Goal: Task Accomplishment & Management: Manage account settings

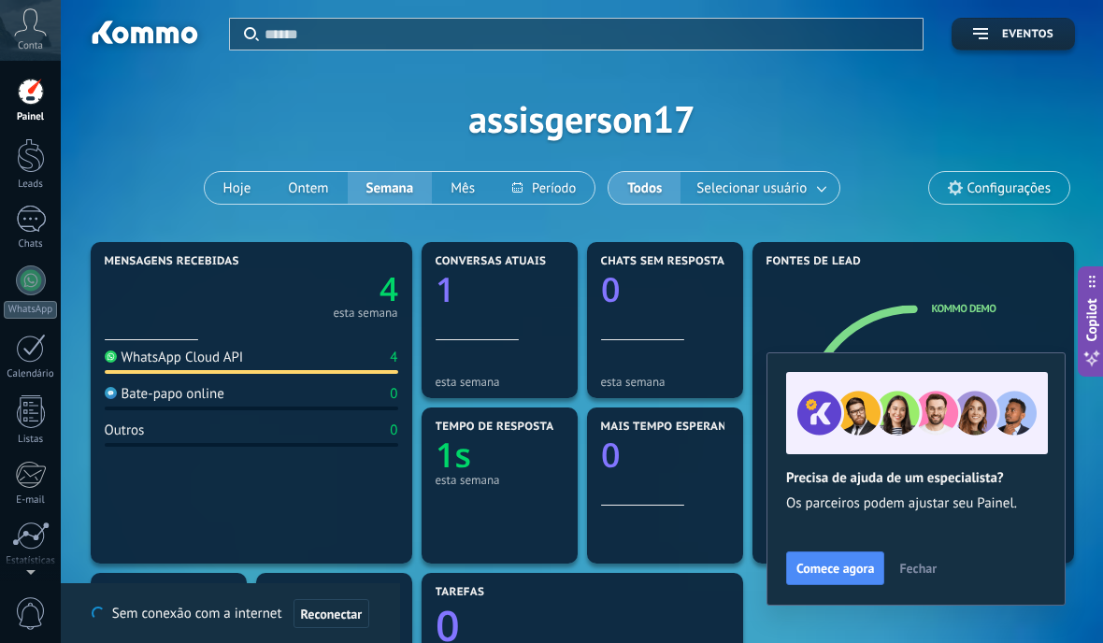
scroll to position [28, 0]
type textarea "**********"
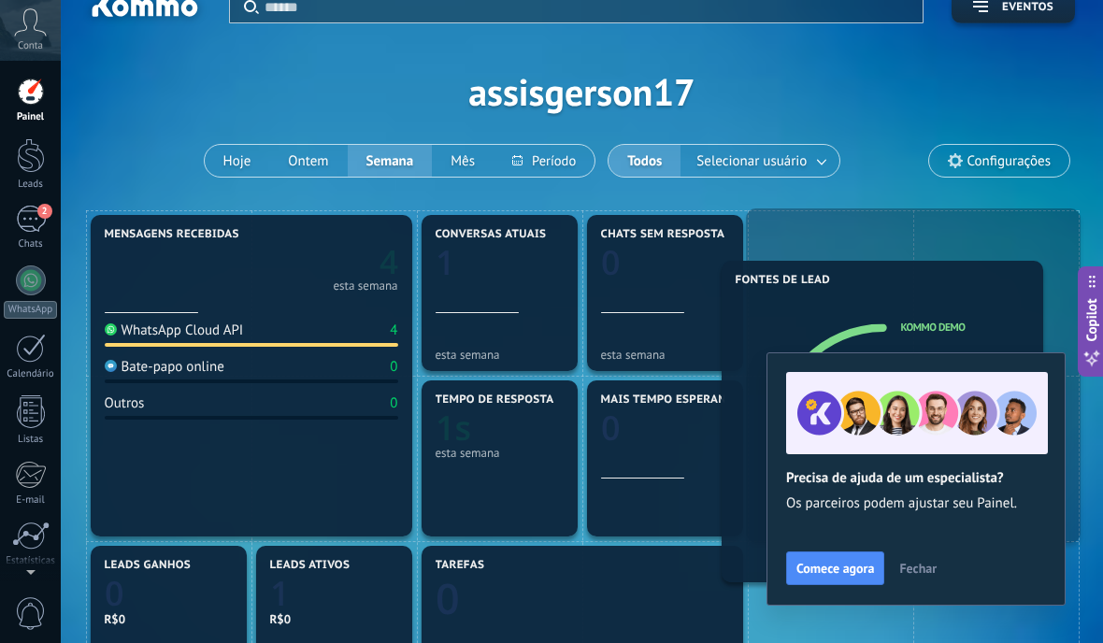
scroll to position [0, 0]
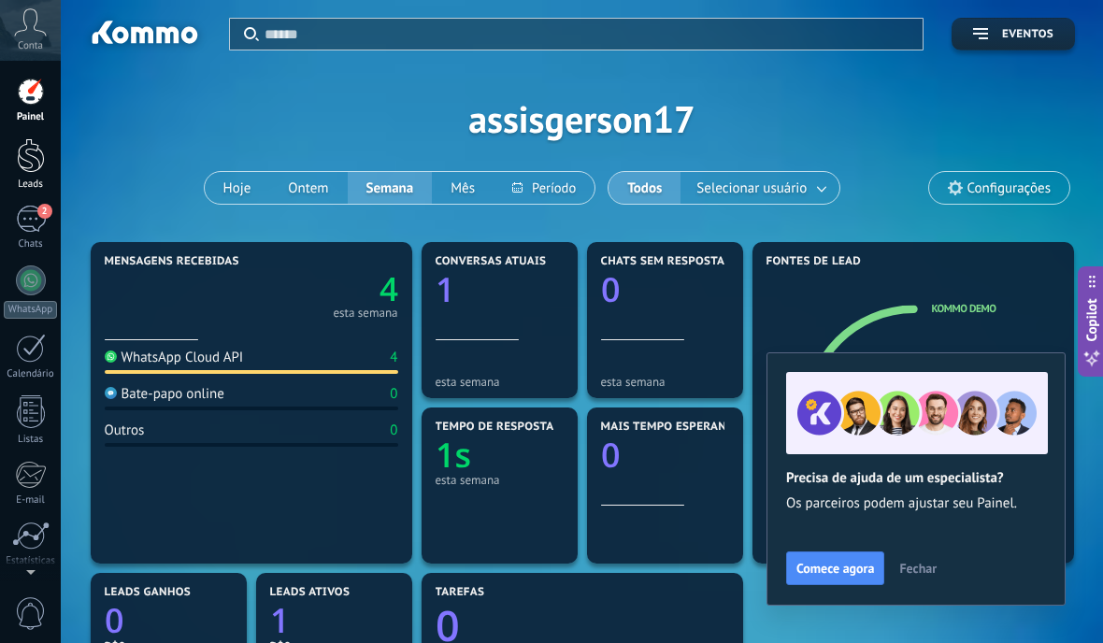
click at [33, 166] on div at bounding box center [31, 155] width 28 height 35
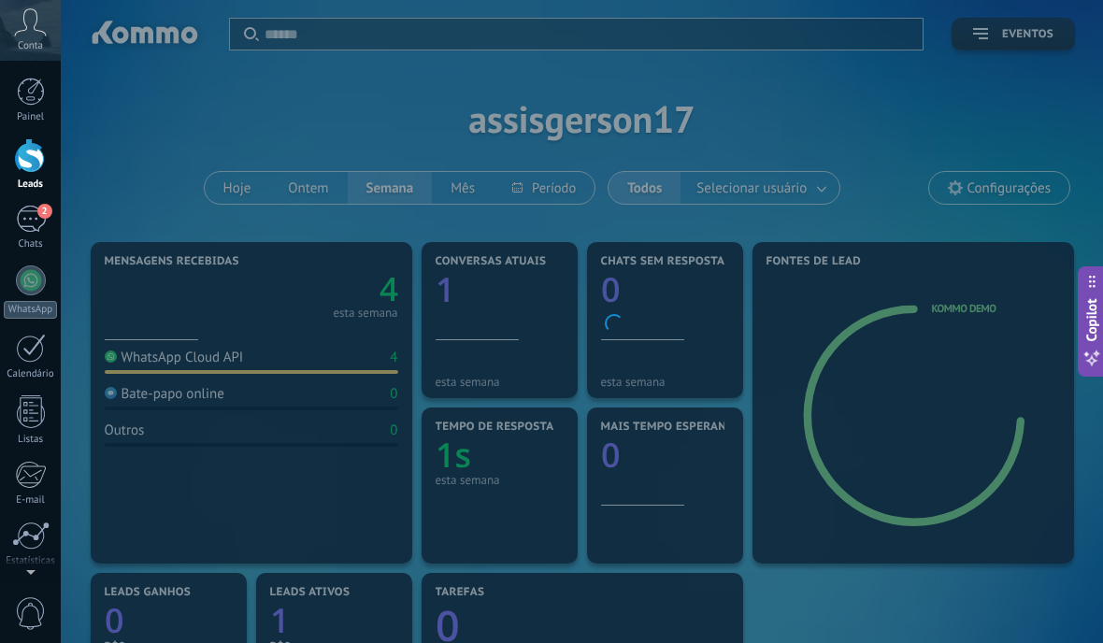
scroll to position [75, 0]
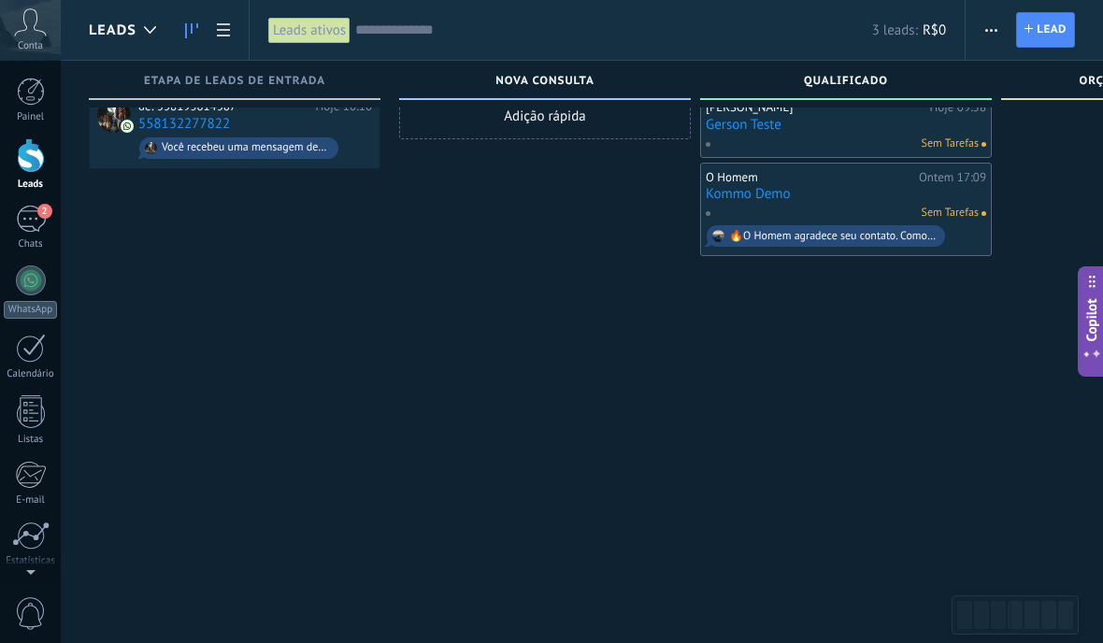
click at [1056, 19] on span "Lead" at bounding box center [1052, 30] width 30 height 34
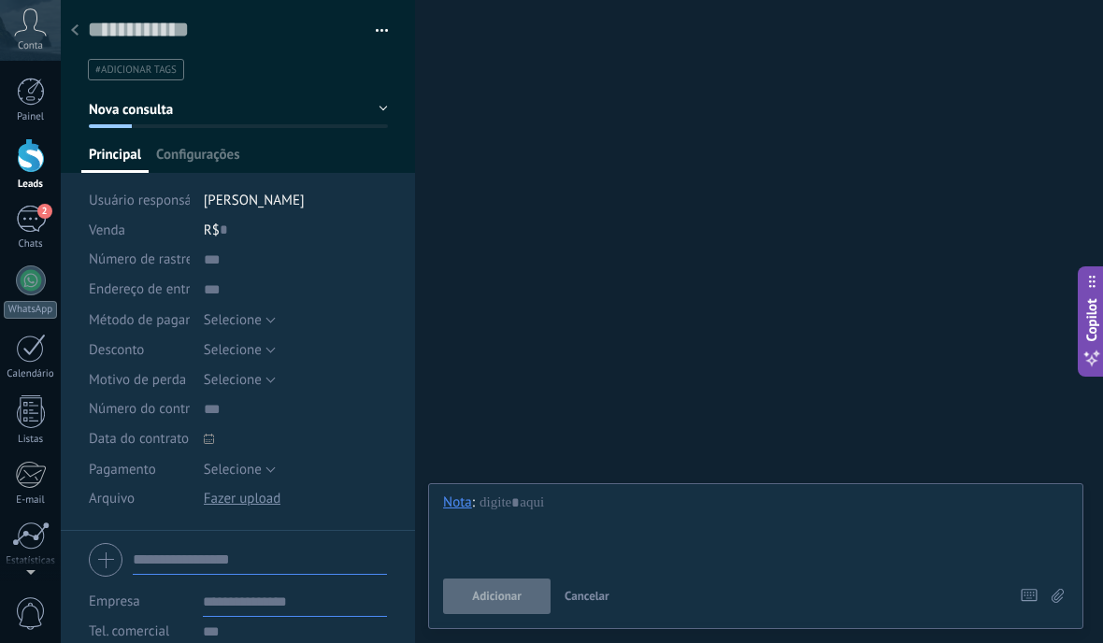
click at [76, 32] on icon at bounding box center [74, 29] width 7 height 11
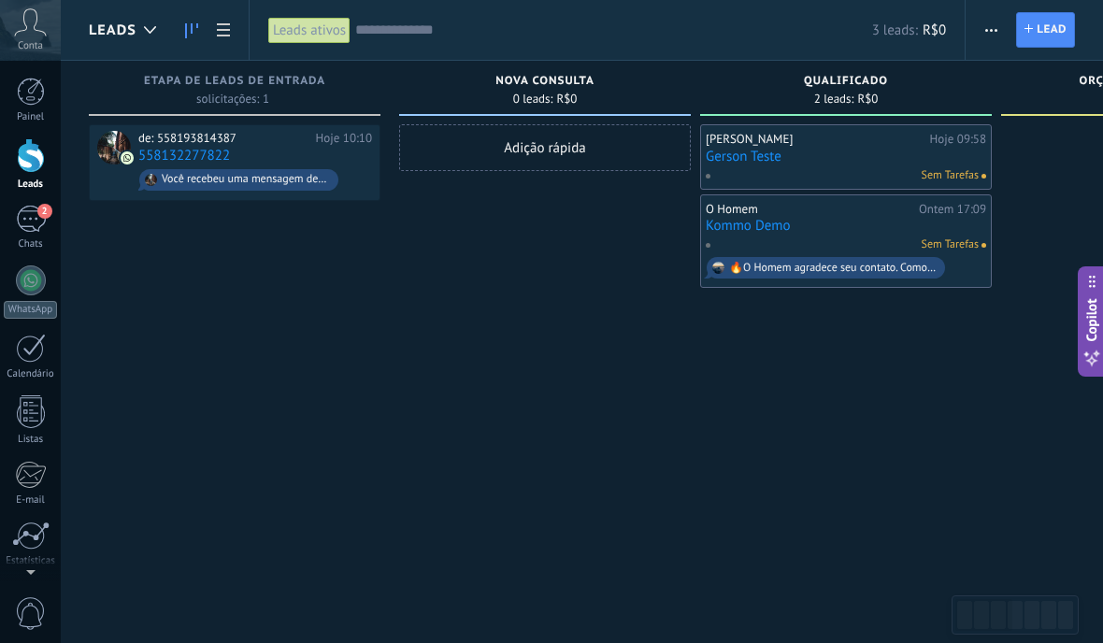
click at [586, 146] on div "Adição rápida" at bounding box center [545, 147] width 292 height 47
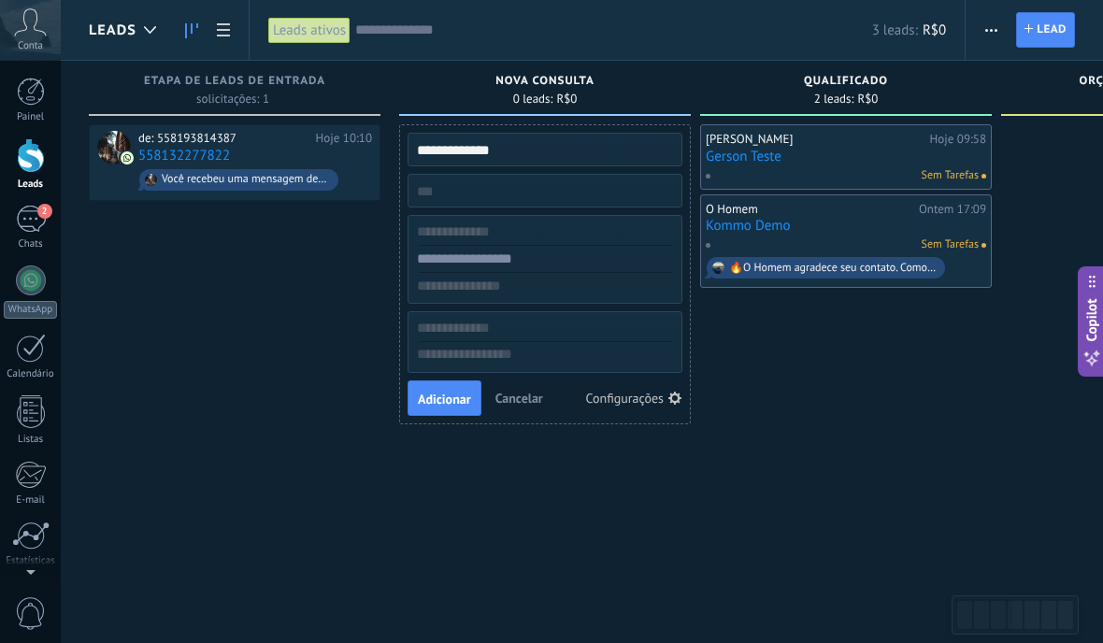
type input "**********"
click at [552, 230] on input "text" at bounding box center [543, 232] width 273 height 27
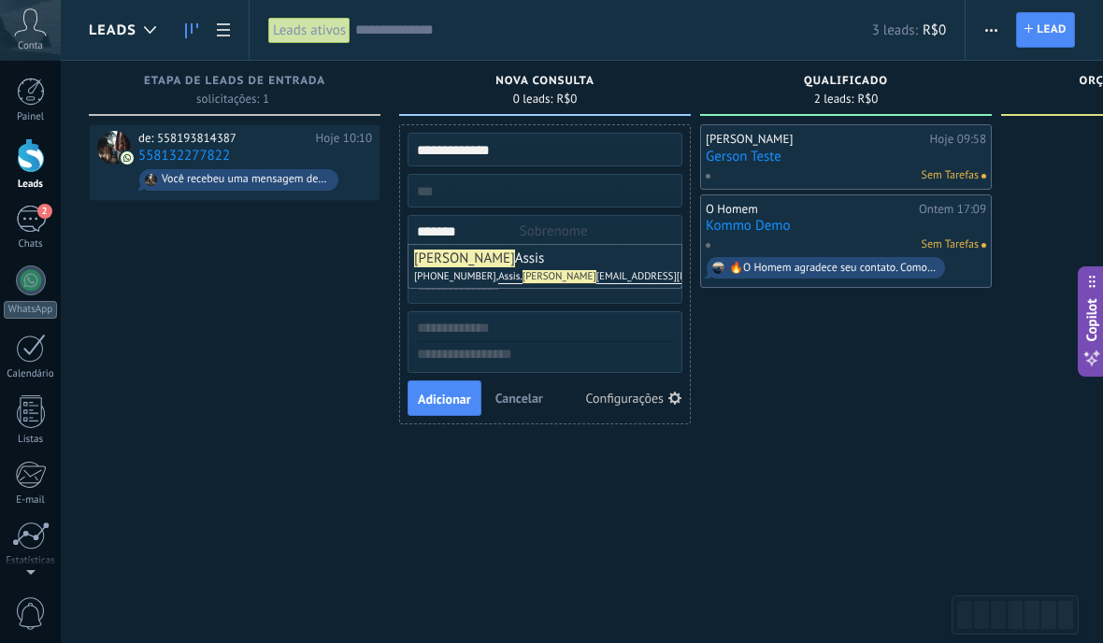
type input "******"
click at [792, 376] on div "Gerson Assis Hoje 09:58 Gerson Teste Sem Tarefas O Homem Ontem 17:09 Kommo Demo…" at bounding box center [846, 323] width 292 height 399
click at [579, 263] on input "text" at bounding box center [543, 259] width 273 height 27
type input "*"
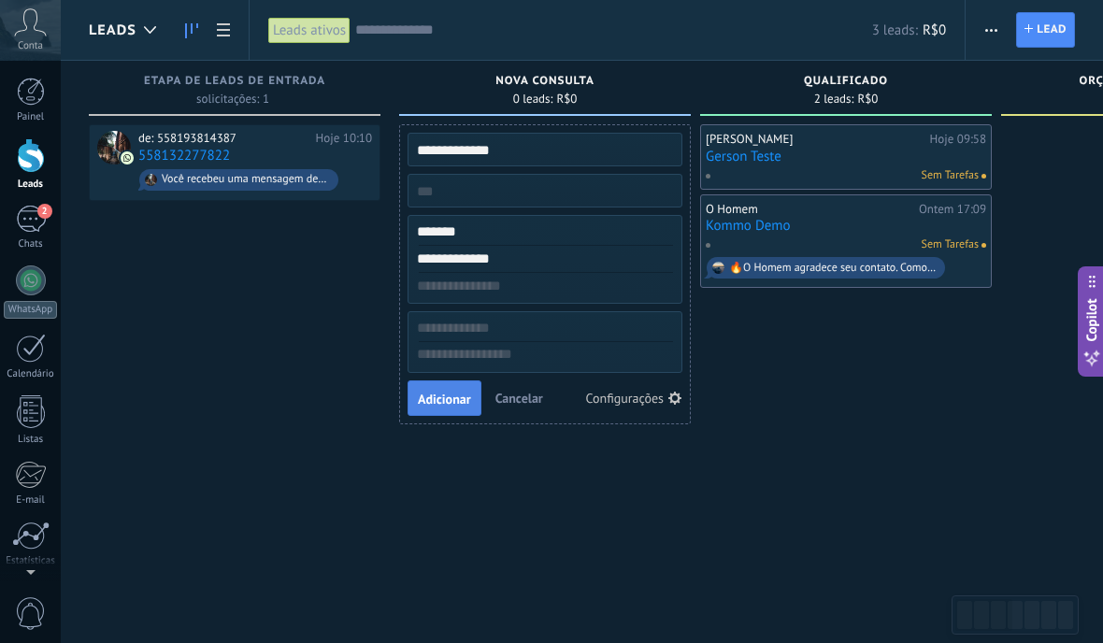
type input "**********"
click at [452, 408] on button "Adicionar" at bounding box center [445, 399] width 74 height 36
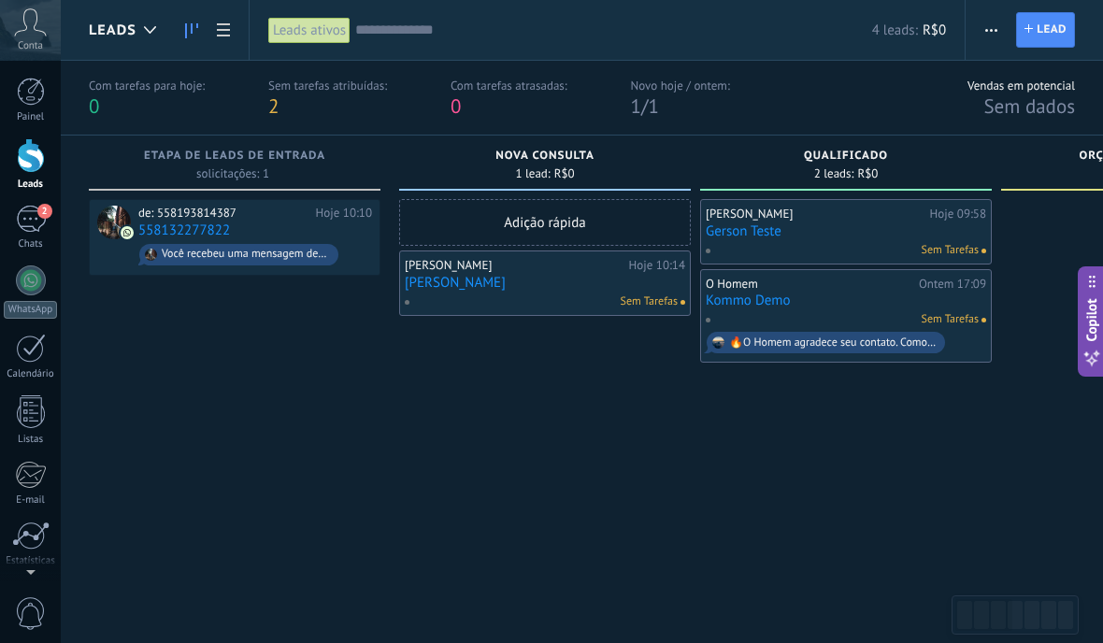
click at [536, 269] on div "[PERSON_NAME]" at bounding box center [515, 265] width 220 height 15
click at [448, 287] on link "[PERSON_NAME]" at bounding box center [545, 283] width 281 height 16
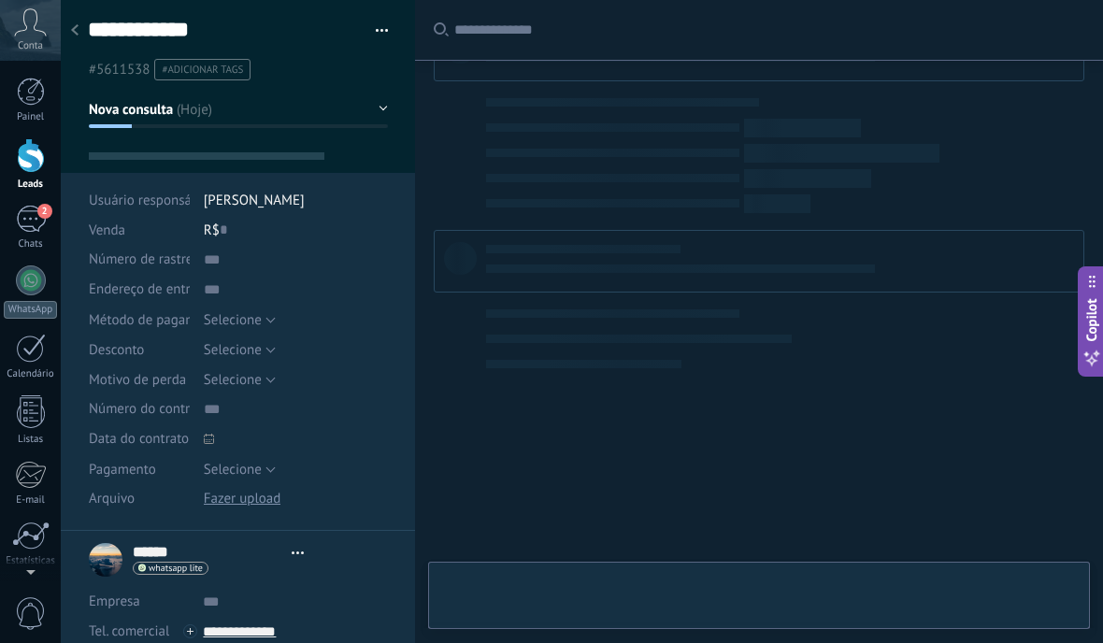
scroll to position [28, 0]
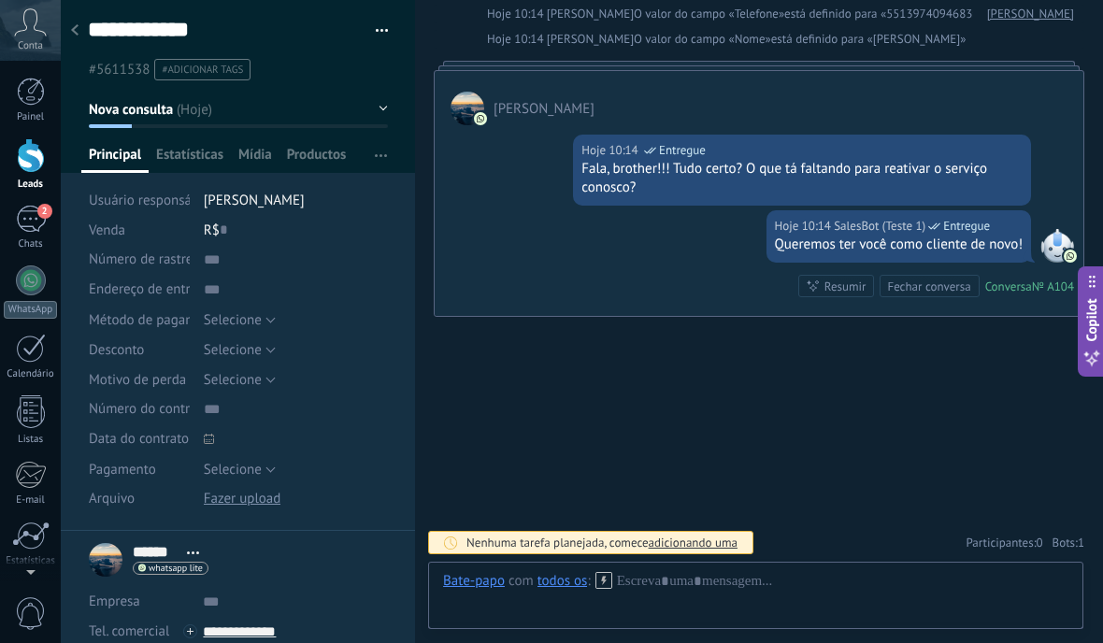
click at [761, 410] on div "Buscar Carregar mais Hoje Hoje Criar: 2 eventos Expandir Hoje 10:14 Gerson Assi…" at bounding box center [759, 260] width 688 height 765
click at [759, 419] on div "Buscar Carregar mais Hoje Hoje Criar: 2 eventos Expandir Hoje 10:14 Gerson Assi…" at bounding box center [759, 260] width 688 height 765
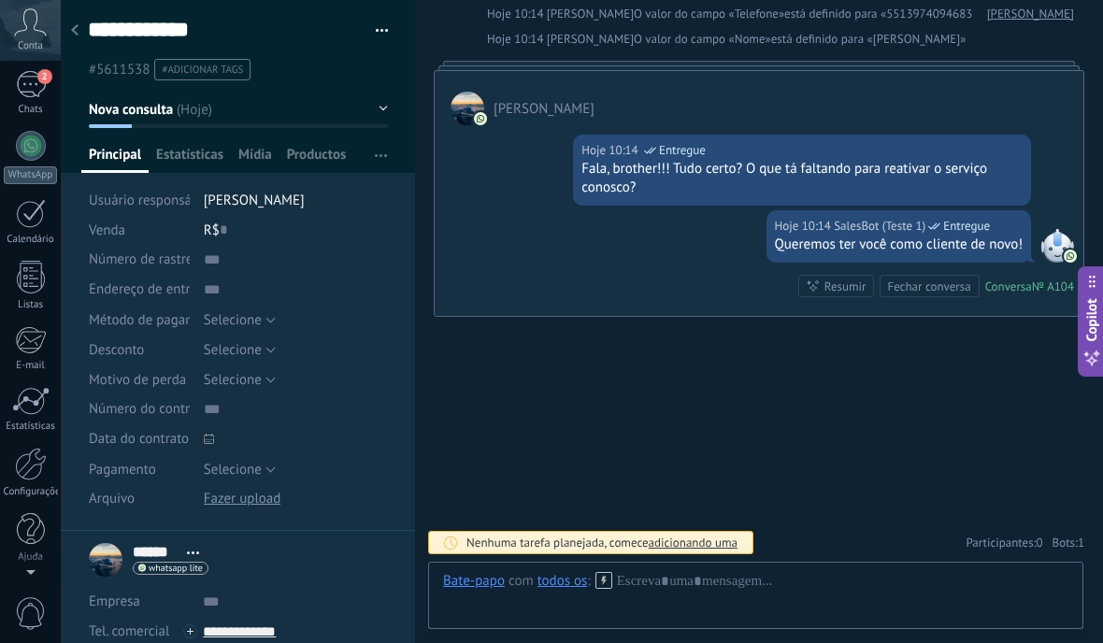
scroll to position [135, 0]
click at [12, 484] on link "Configurações" at bounding box center [30, 473] width 61 height 50
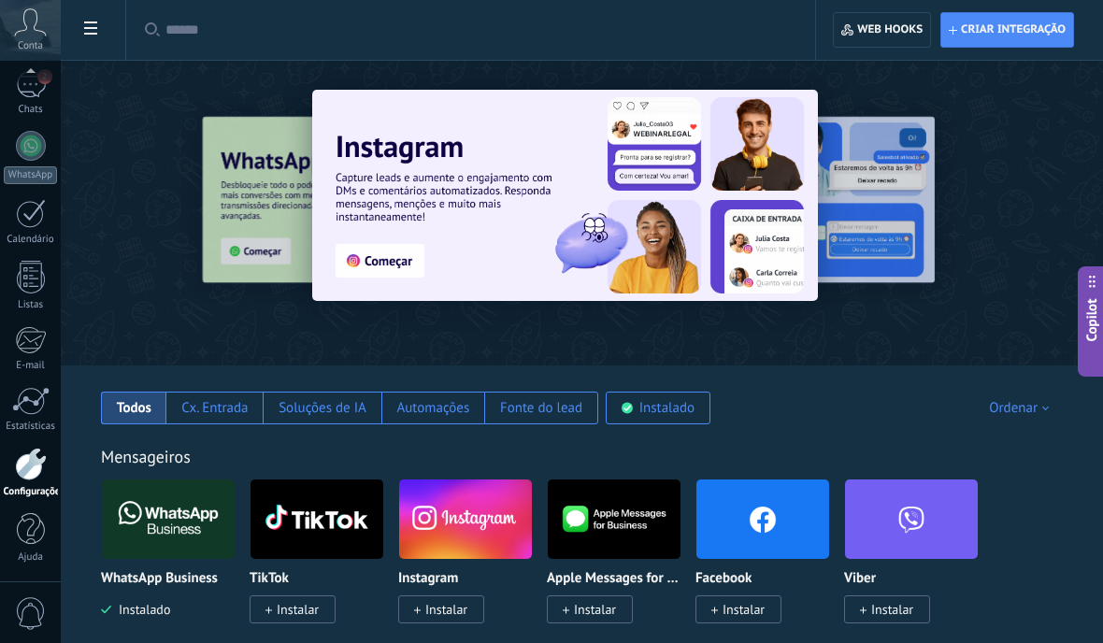
type textarea "**********"
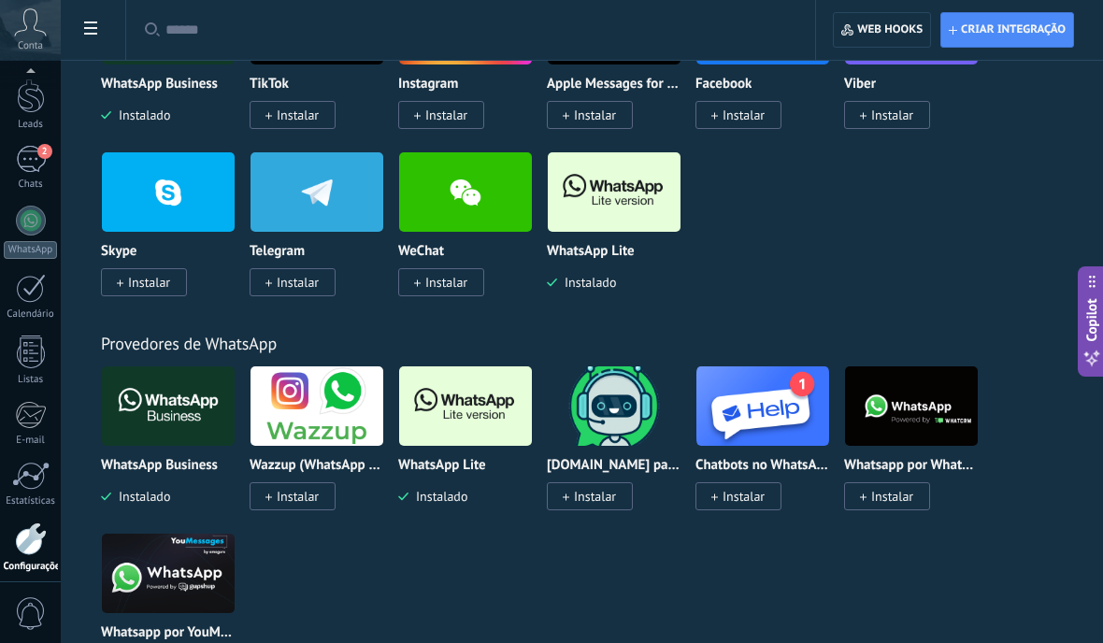
scroll to position [552, 0]
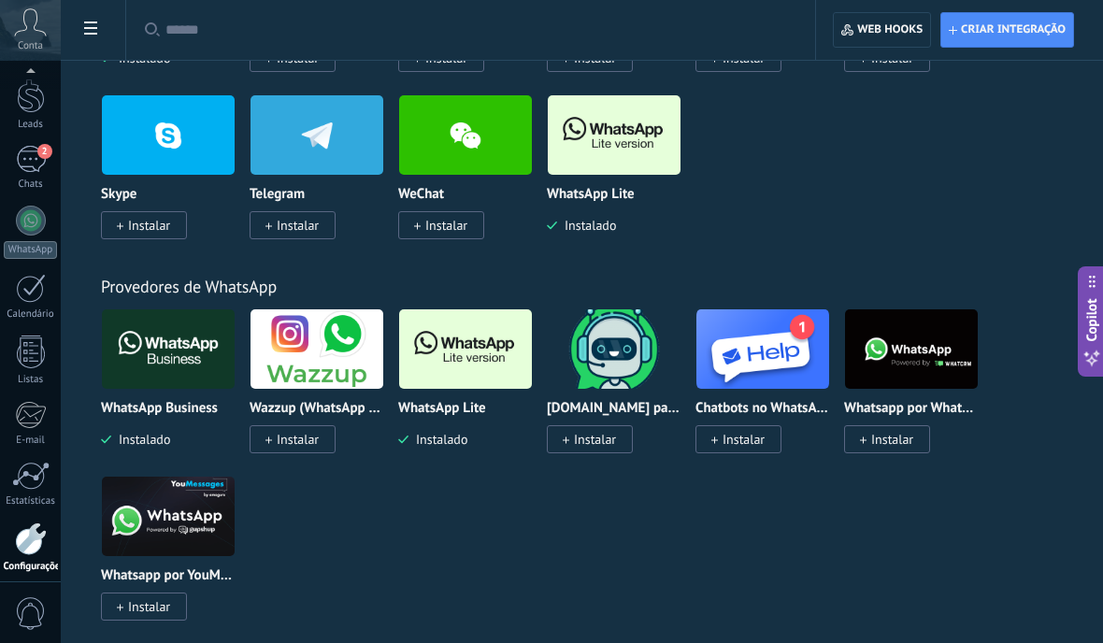
click at [455, 363] on img at bounding box center [465, 349] width 133 height 91
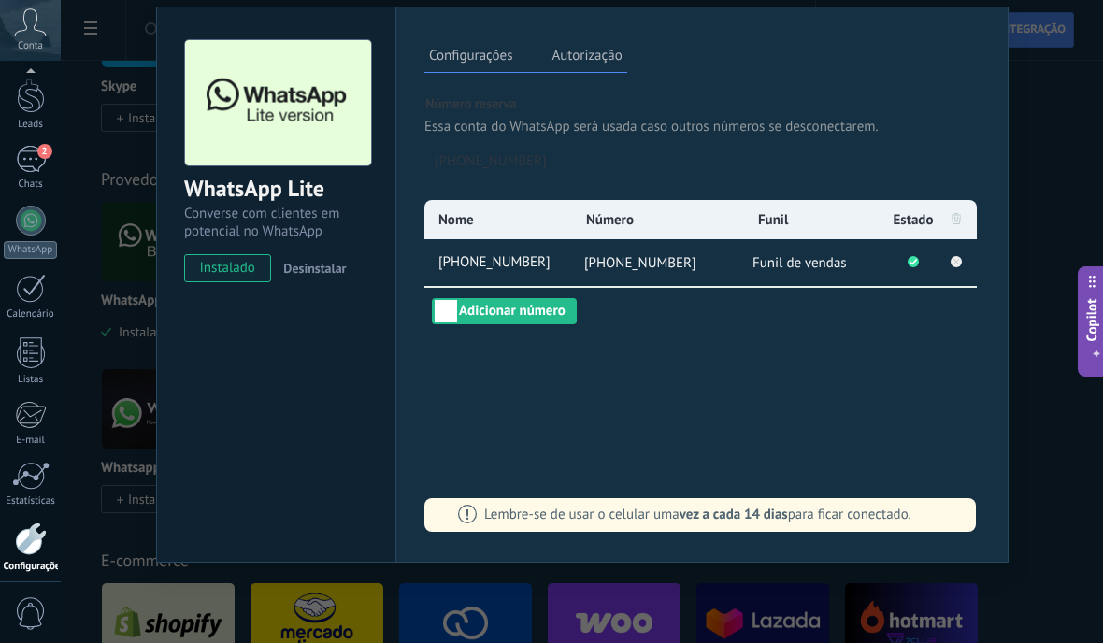
scroll to position [660, 0]
click at [954, 224] on icon at bounding box center [956, 218] width 9 height 11
click at [963, 272] on icon at bounding box center [956, 261] width 22 height 22
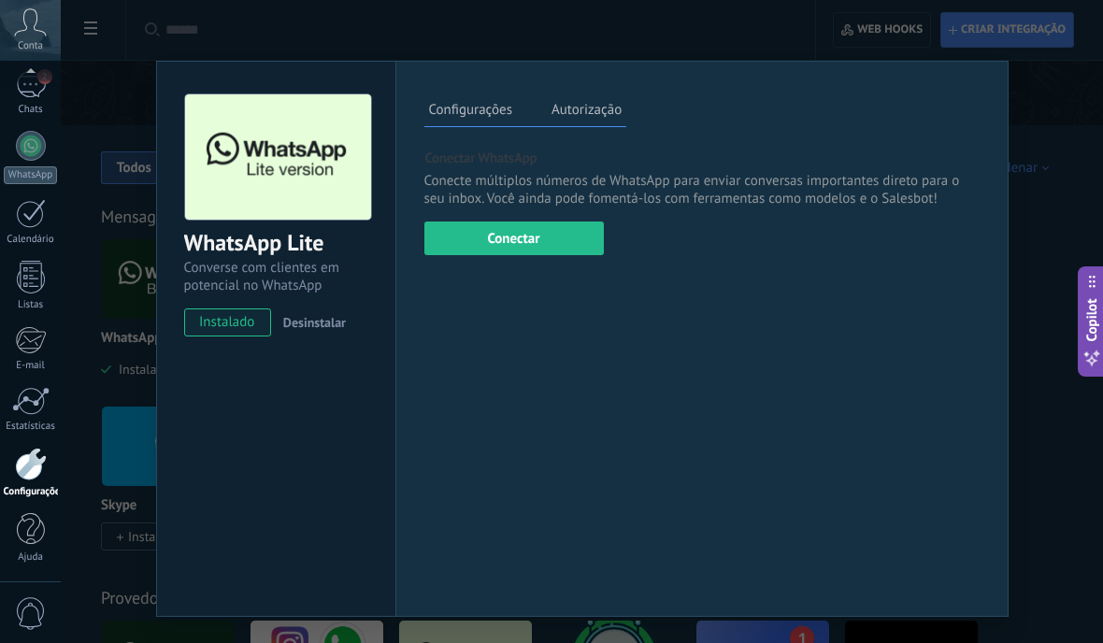
scroll to position [238, 0]
click at [543, 252] on button "Conectar" at bounding box center [515, 239] width 180 height 34
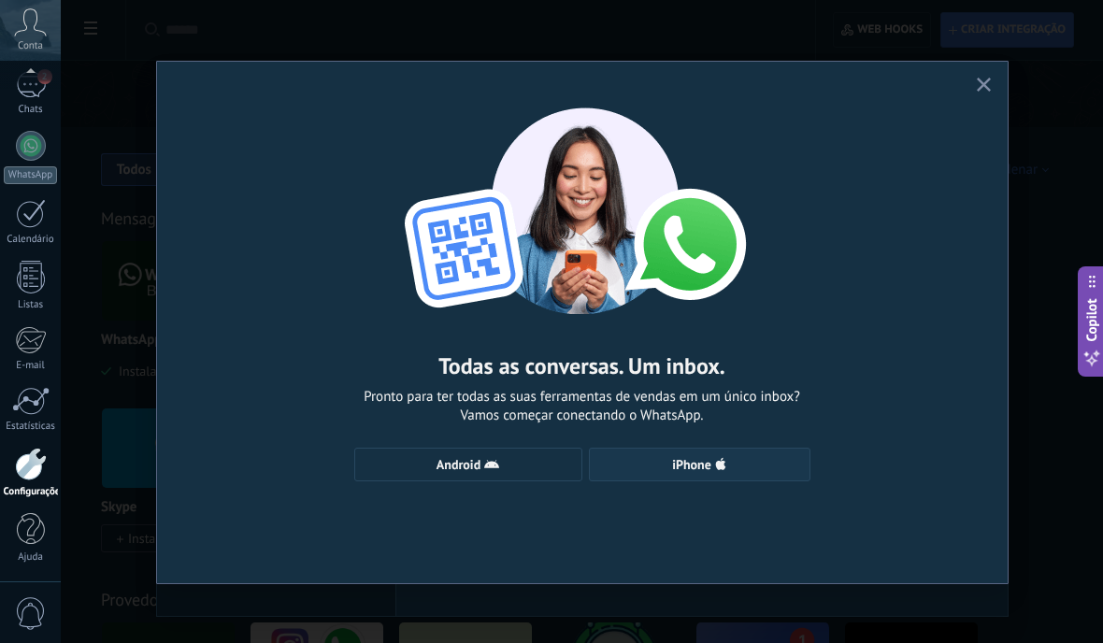
click at [726, 454] on button "iPhone" at bounding box center [700, 465] width 222 height 34
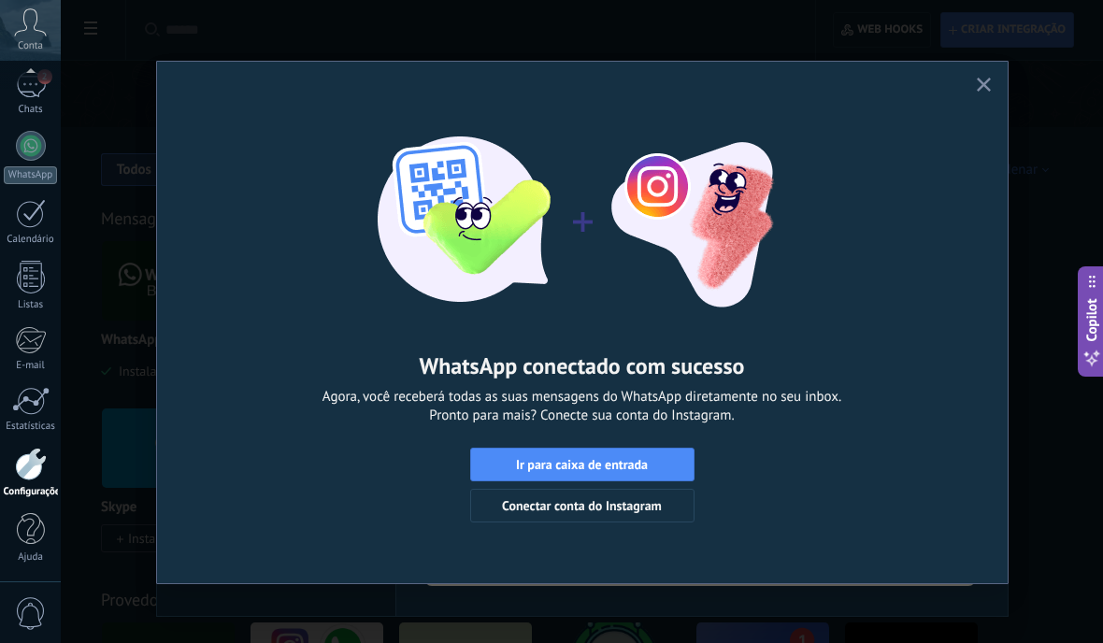
click at [989, 81] on icon "button" at bounding box center [984, 85] width 14 height 14
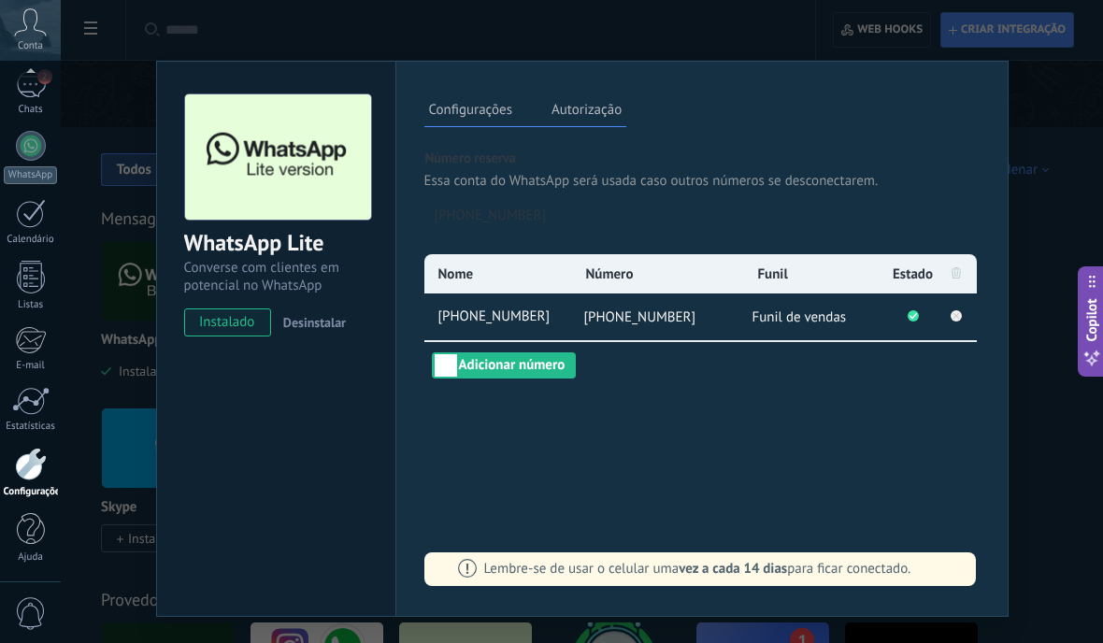
scroll to position [0, 0]
click at [110, 183] on div "WhatsApp Lite Converse com clientes em potencial no WhatsApp instalado Desinsta…" at bounding box center [582, 321] width 1043 height 643
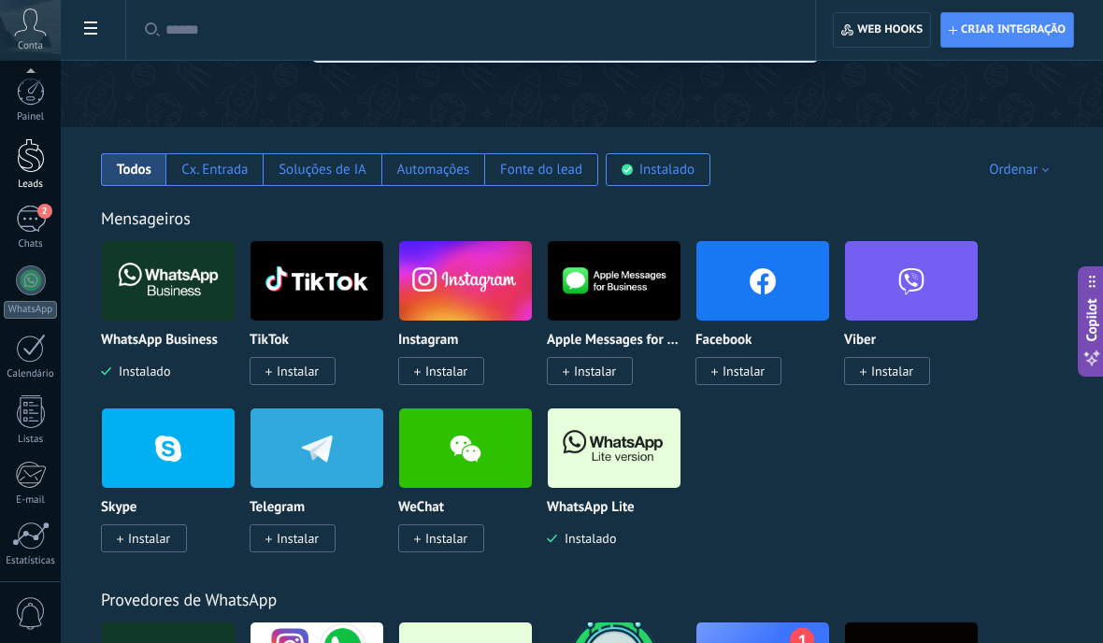
click at [35, 172] on div at bounding box center [31, 155] width 28 height 35
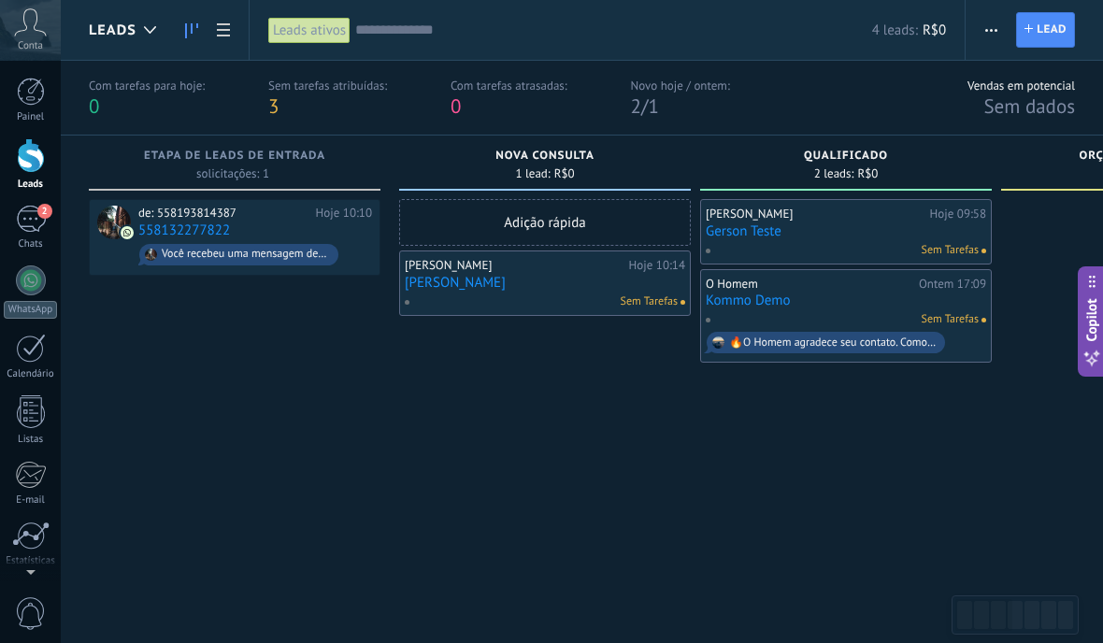
click at [989, 36] on span "button" at bounding box center [992, 30] width 12 height 36
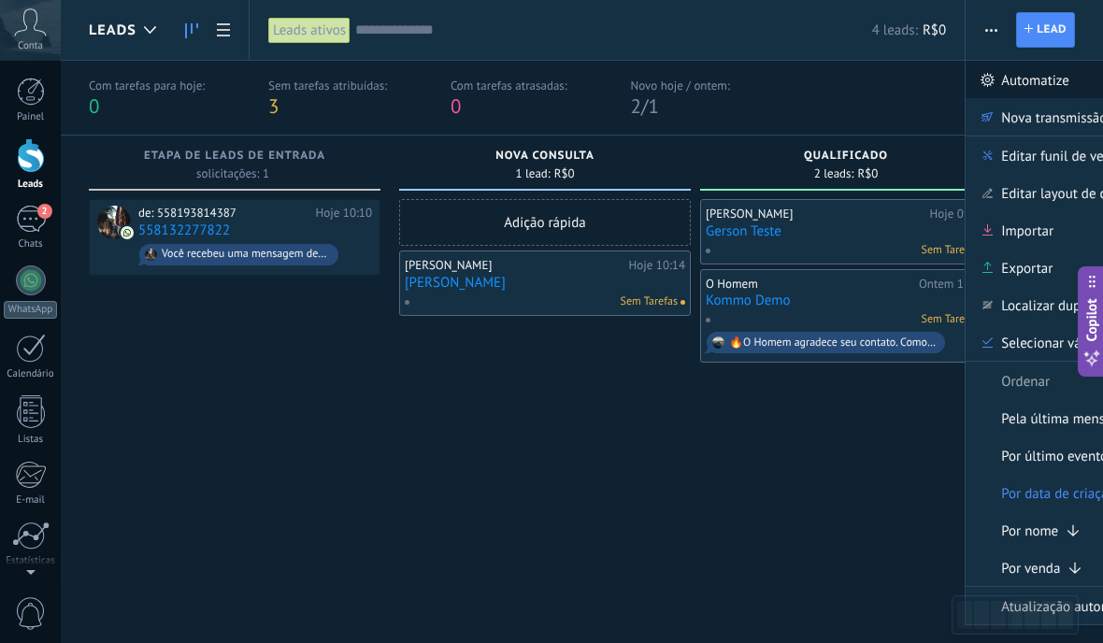
click at [1045, 86] on span "Automatize" at bounding box center [1035, 79] width 68 height 37
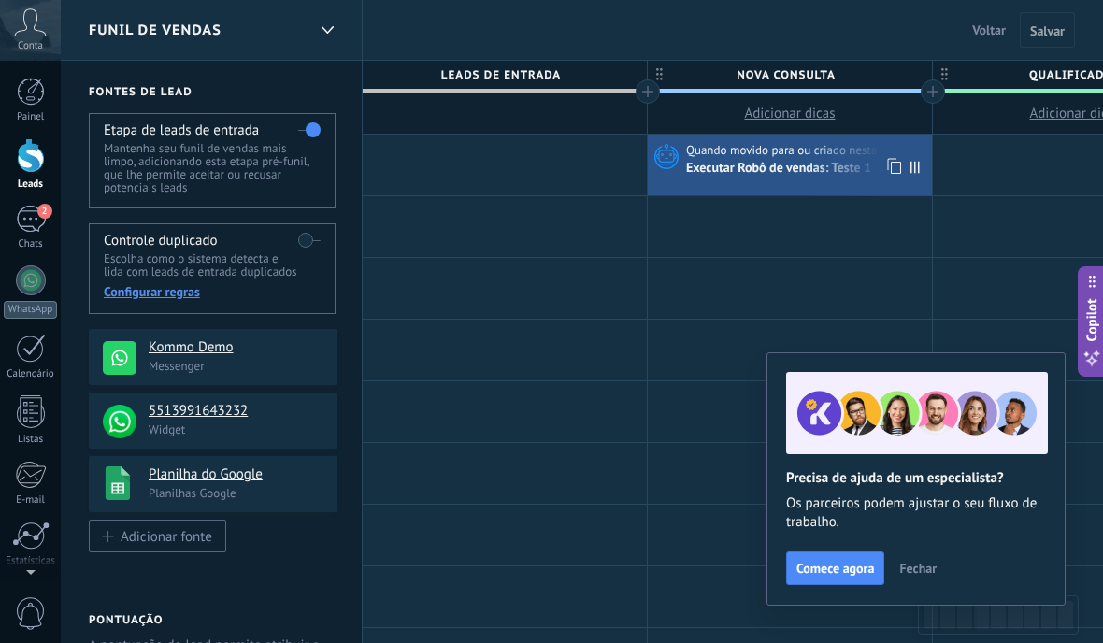
click at [810, 163] on div "Executar Robô de vendas: Teste 1" at bounding box center [780, 169] width 188 height 17
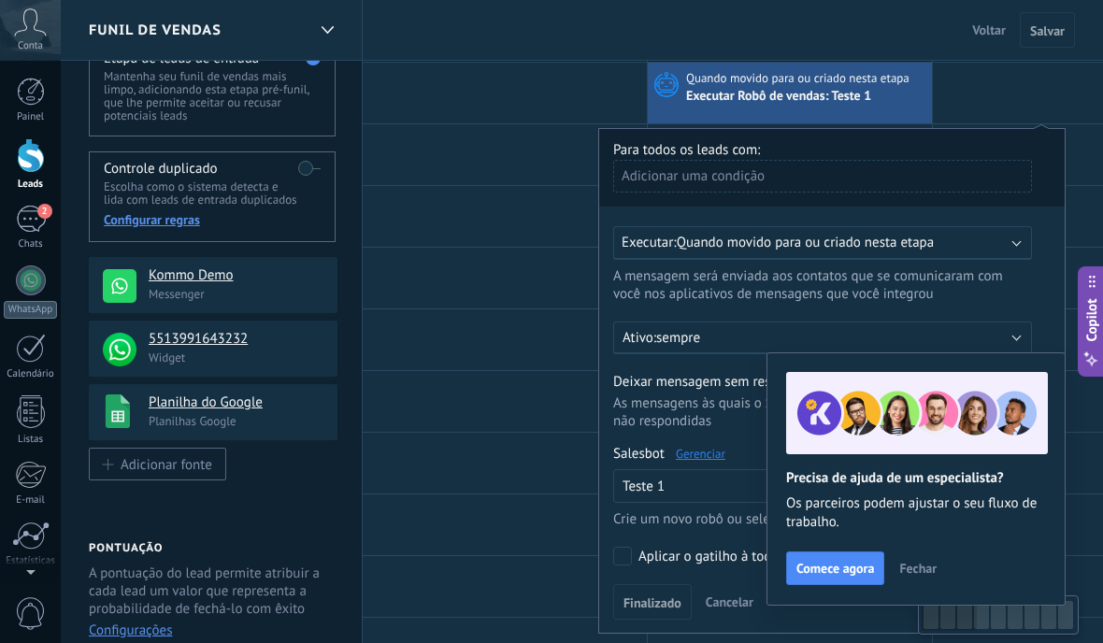
scroll to position [115, 0]
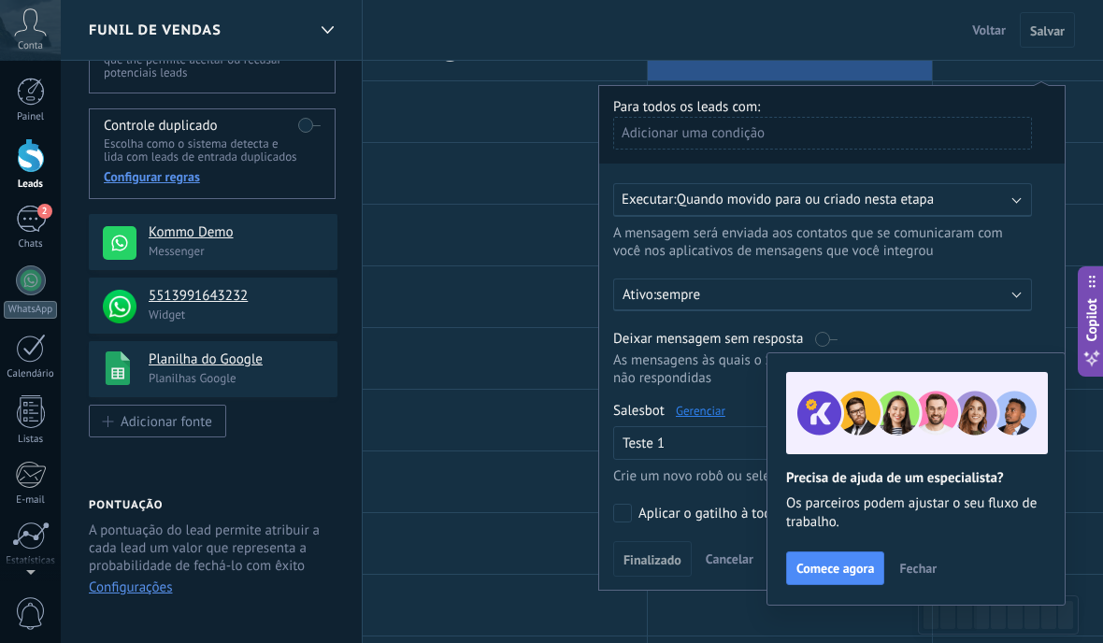
click at [908, 575] on span "Fechar" at bounding box center [918, 568] width 37 height 13
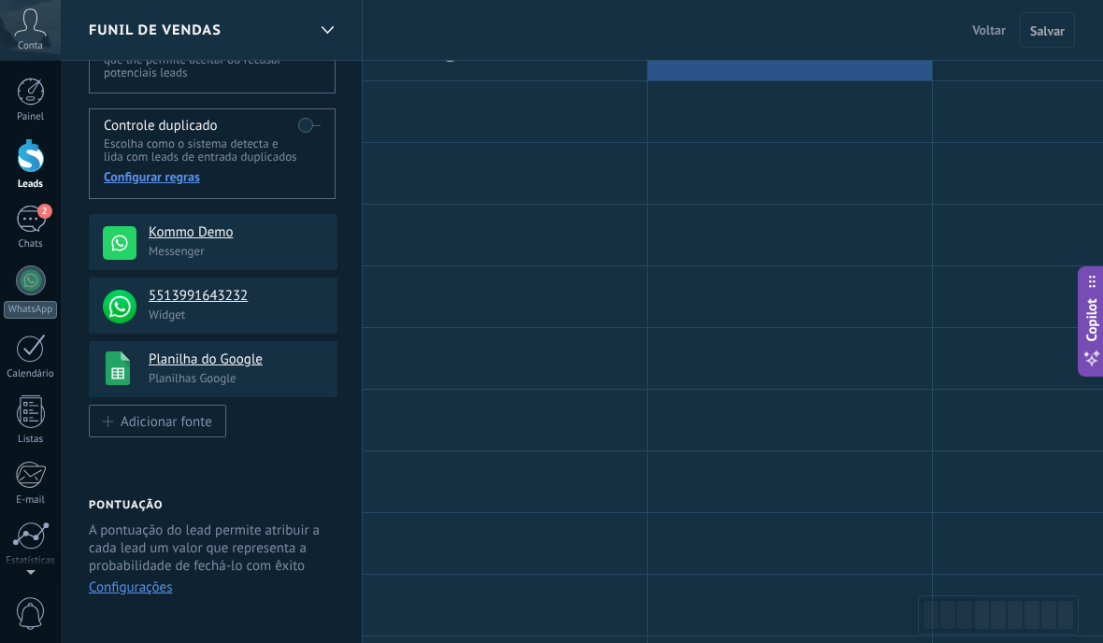
scroll to position [0, 0]
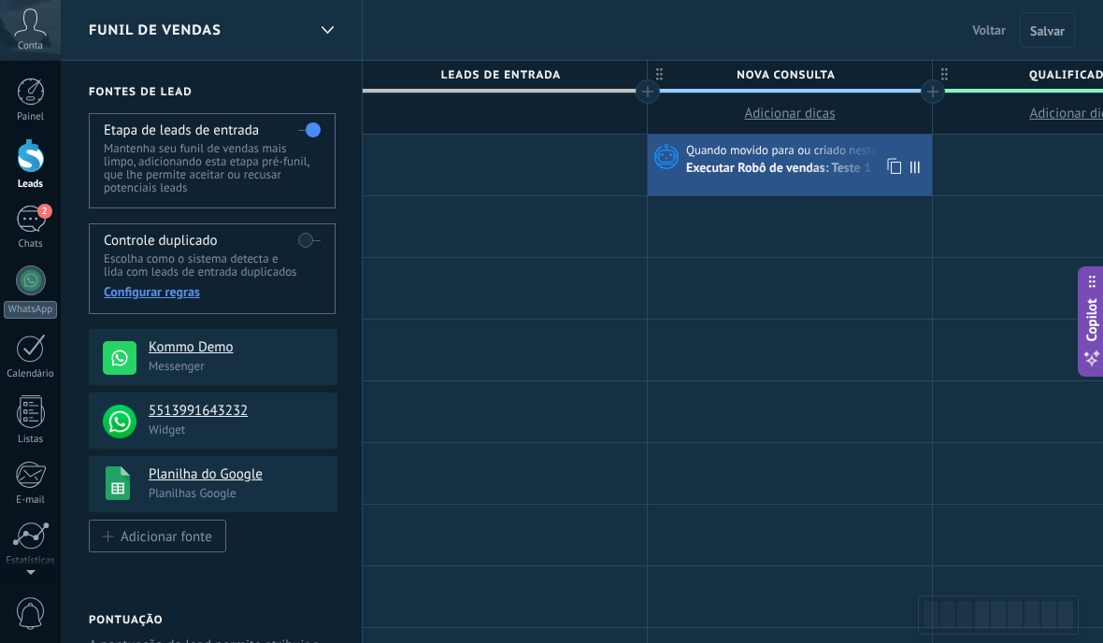
click at [775, 173] on div "Executar Robô de vendas: Teste 1" at bounding box center [780, 169] width 188 height 17
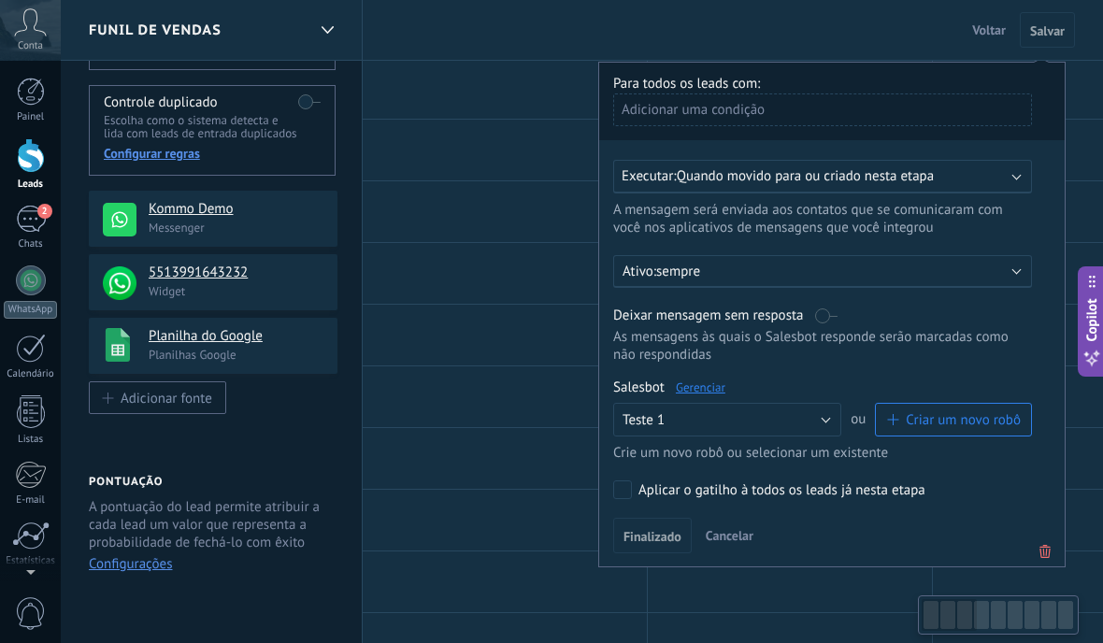
scroll to position [137, 0]
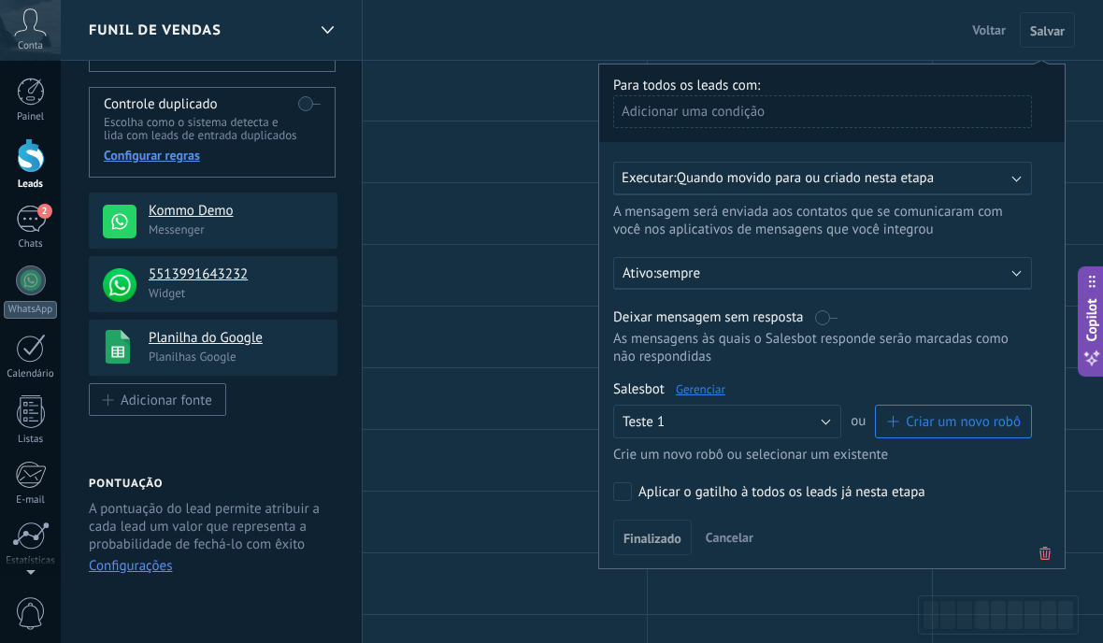
click at [708, 397] on link "Gerenciar" at bounding box center [701, 389] width 50 height 16
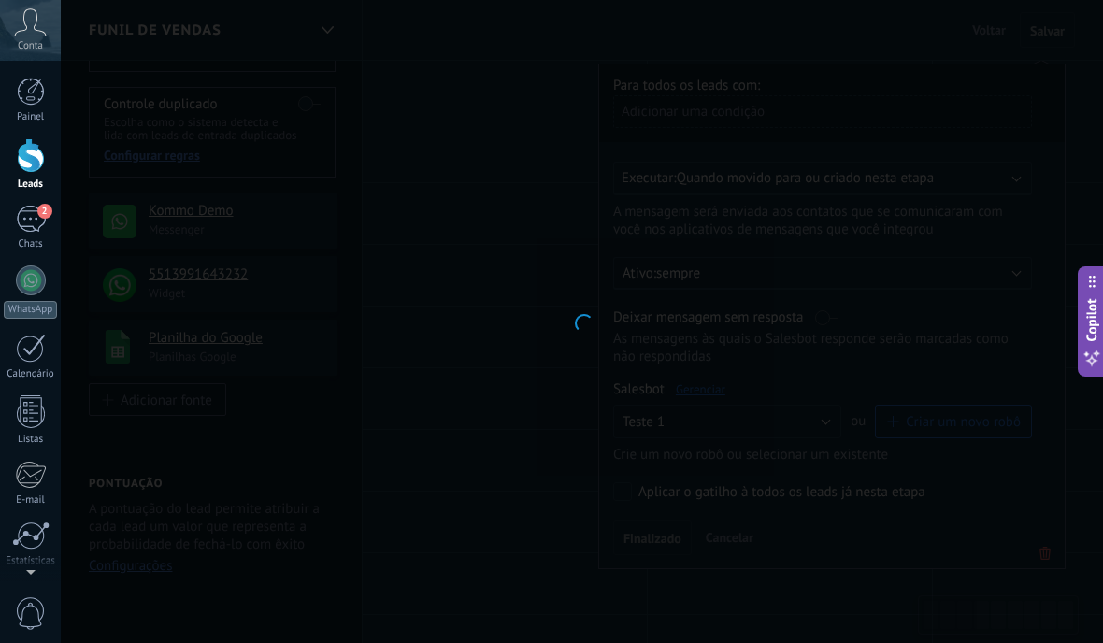
type input "*******"
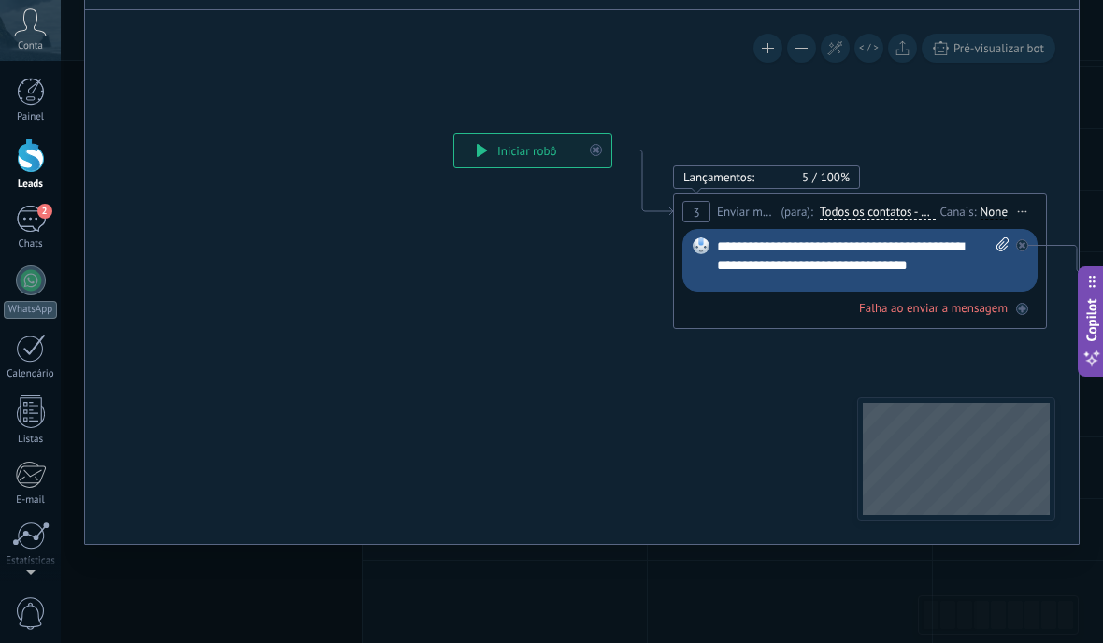
scroll to position [192, 0]
click at [972, 221] on div "Canais:" at bounding box center [961, 212] width 40 height 18
click at [1004, 220] on div "None" at bounding box center [994, 212] width 27 height 15
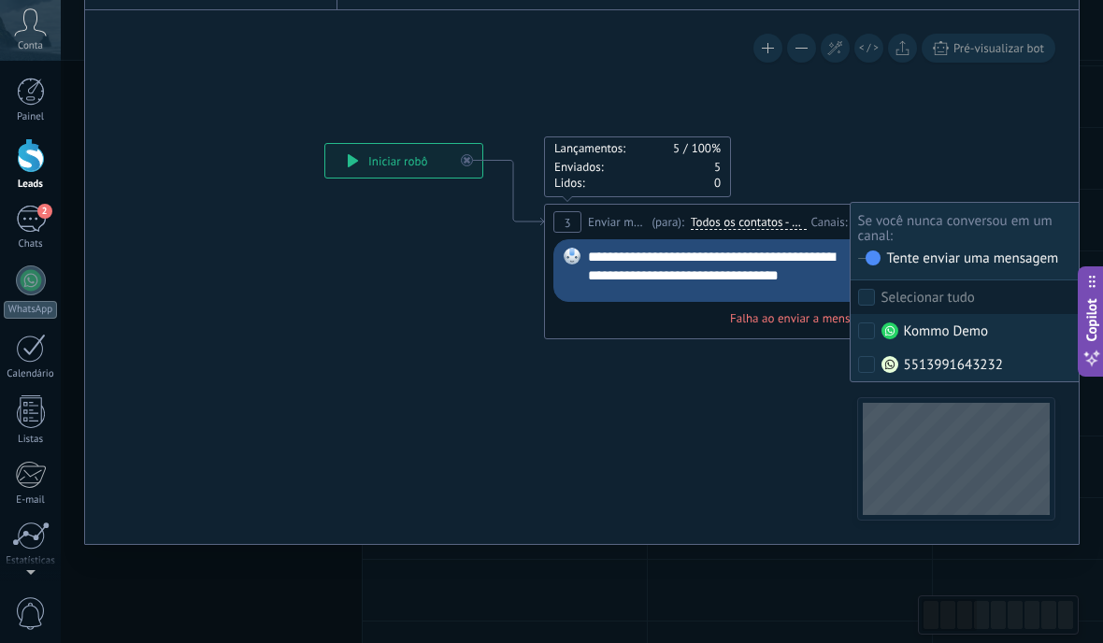
scroll to position [177, 0]
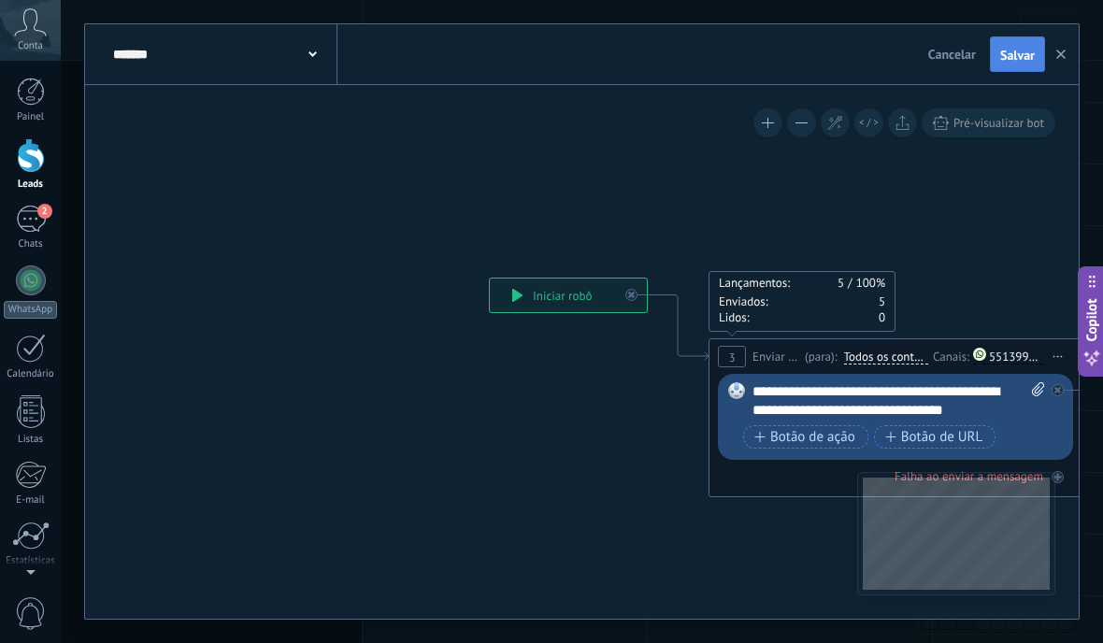
scroll to position [0, 0]
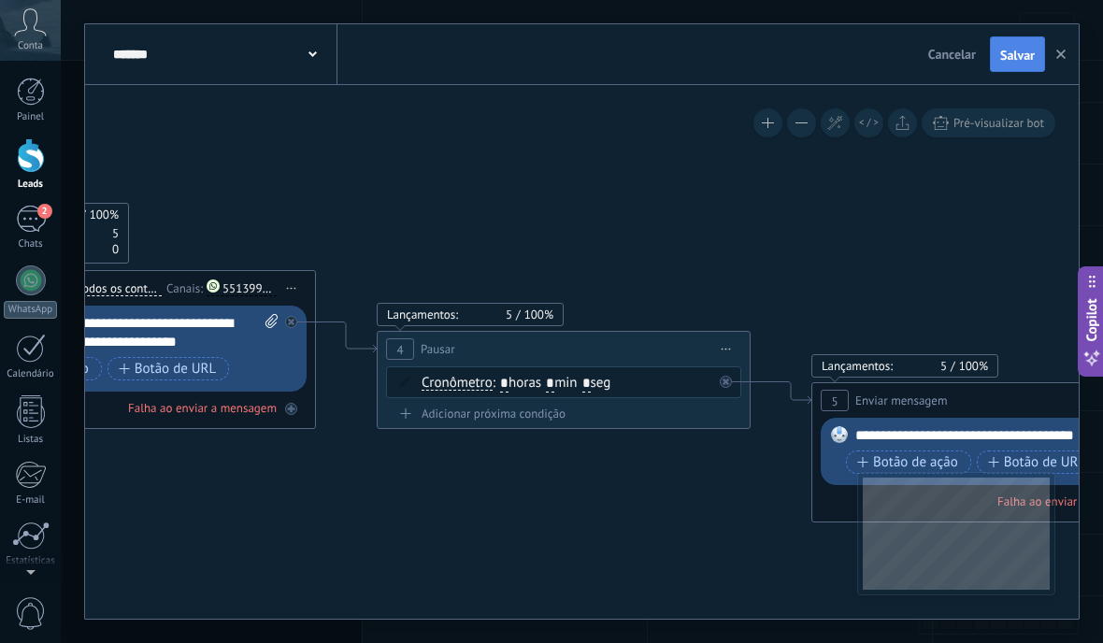
click at [1027, 64] on button "Salvar" at bounding box center [1017, 54] width 55 height 36
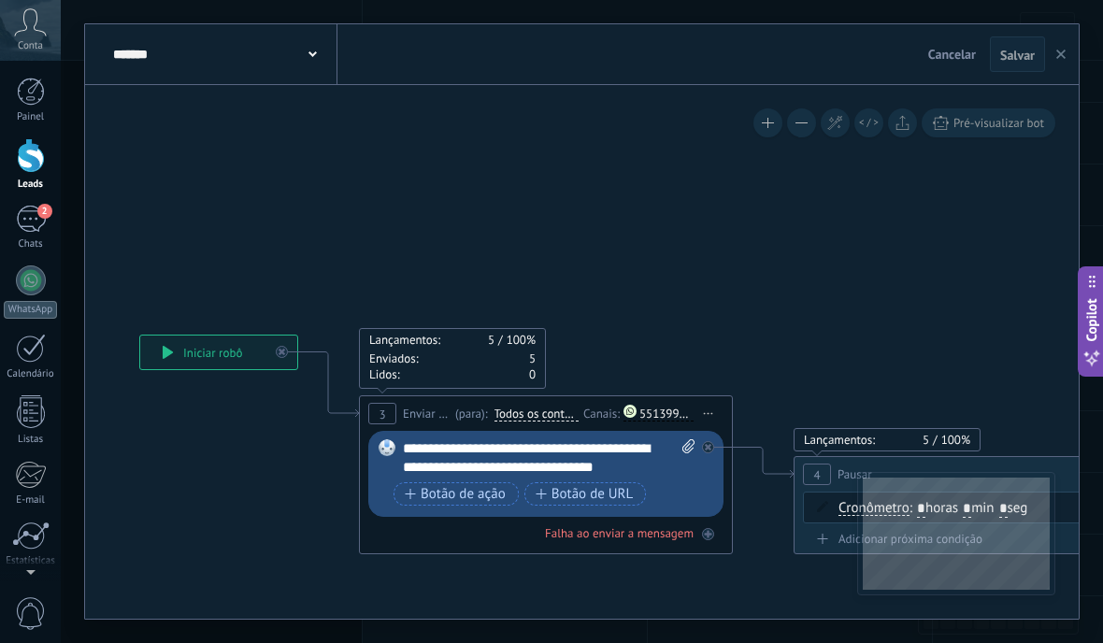
click at [1063, 59] on icon "button" at bounding box center [1061, 54] width 9 height 9
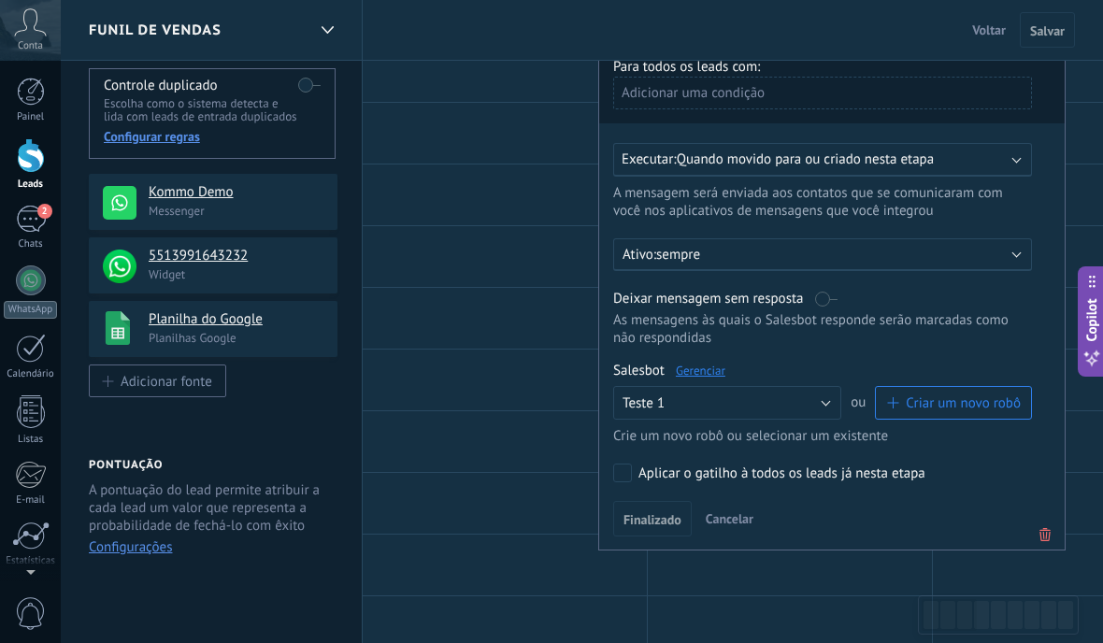
click at [19, 160] on div at bounding box center [31, 155] width 28 height 35
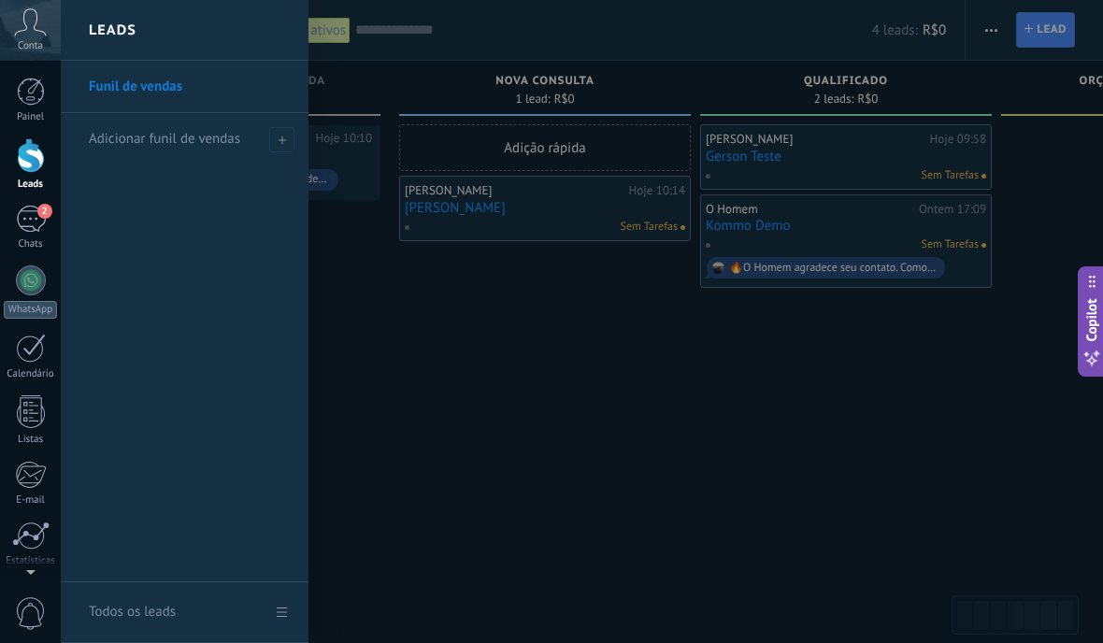
click at [375, 375] on div "de: 558193814387 Hoje 10:10 558132277822 Você recebeu uma mensagem de mídia (ID…" at bounding box center [235, 323] width 292 height 399
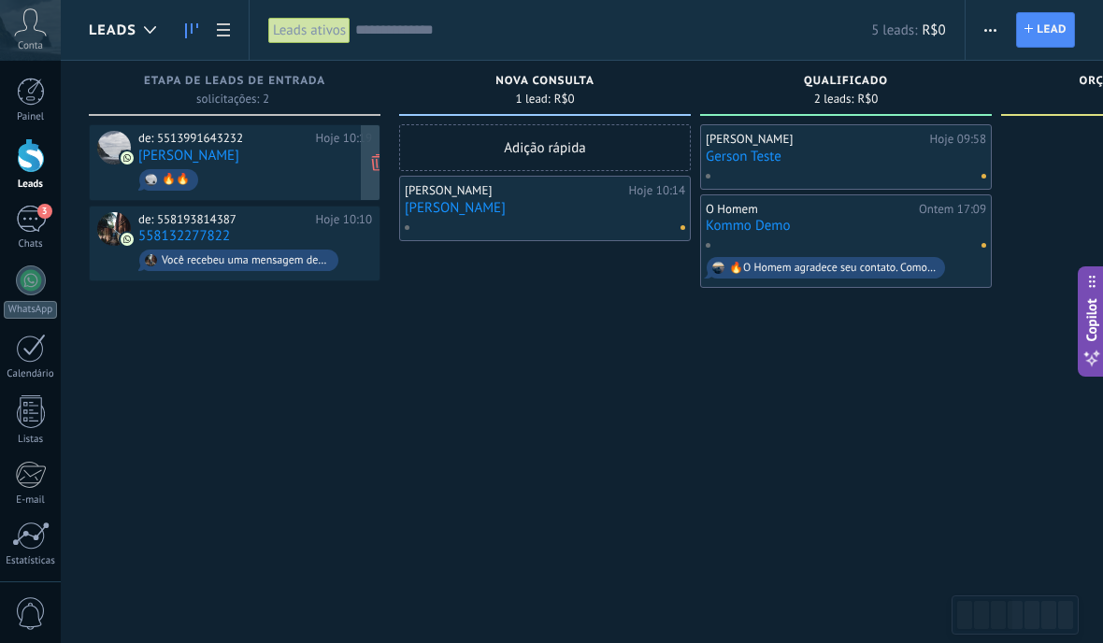
click at [271, 154] on div "de: 5513991643232 Hoje 10:19 Gerson Assis 🔥🔥" at bounding box center [255, 163] width 234 height 64
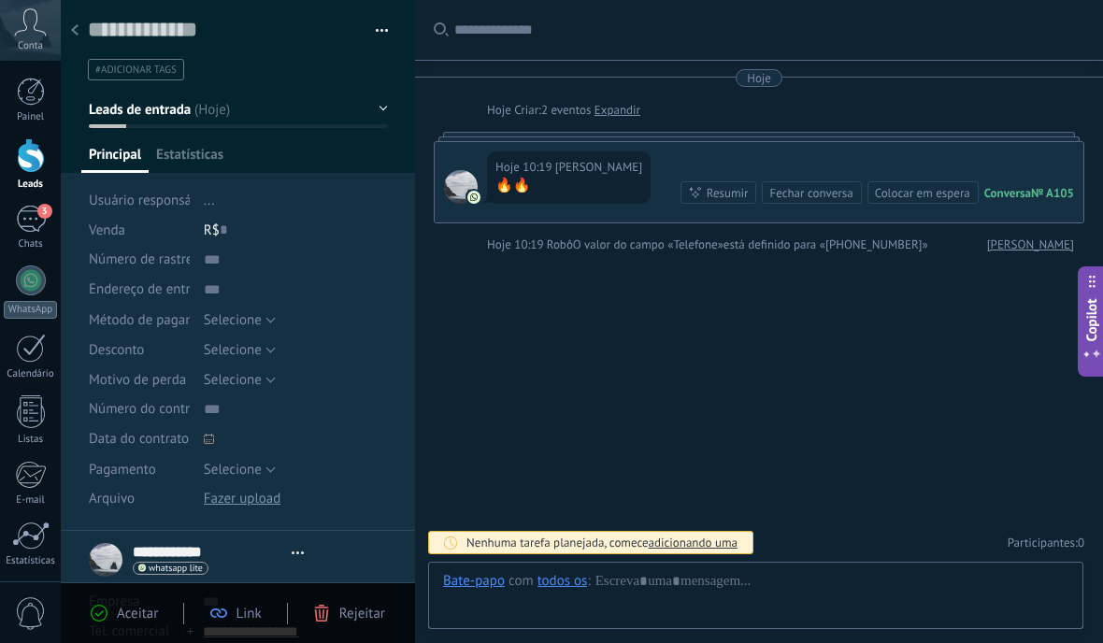
scroll to position [28, 0]
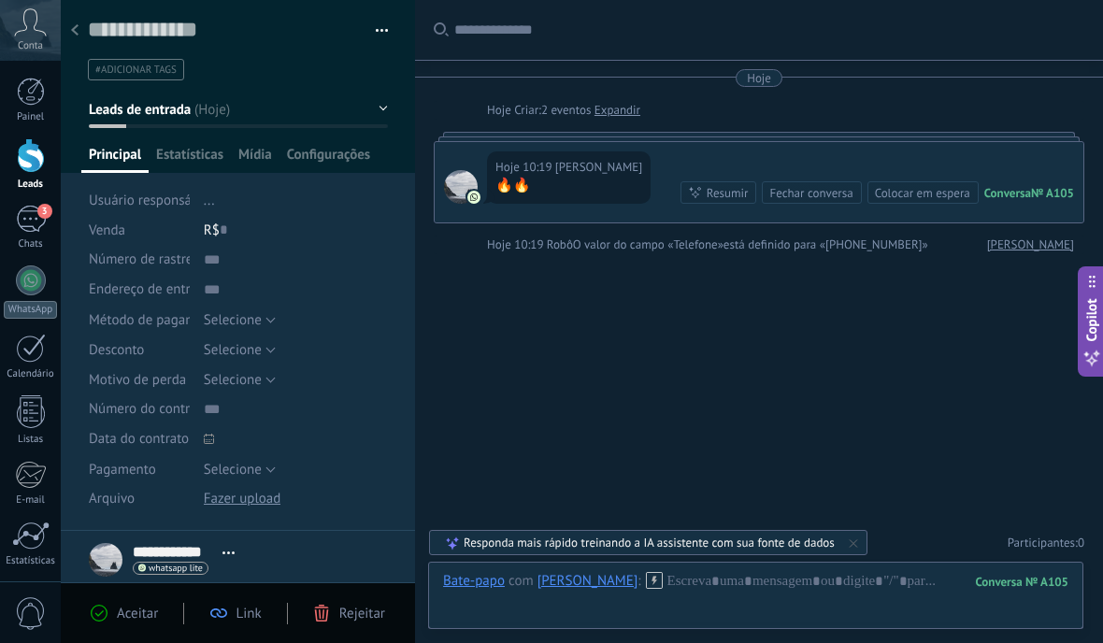
click at [84, 30] on div at bounding box center [75, 31] width 26 height 36
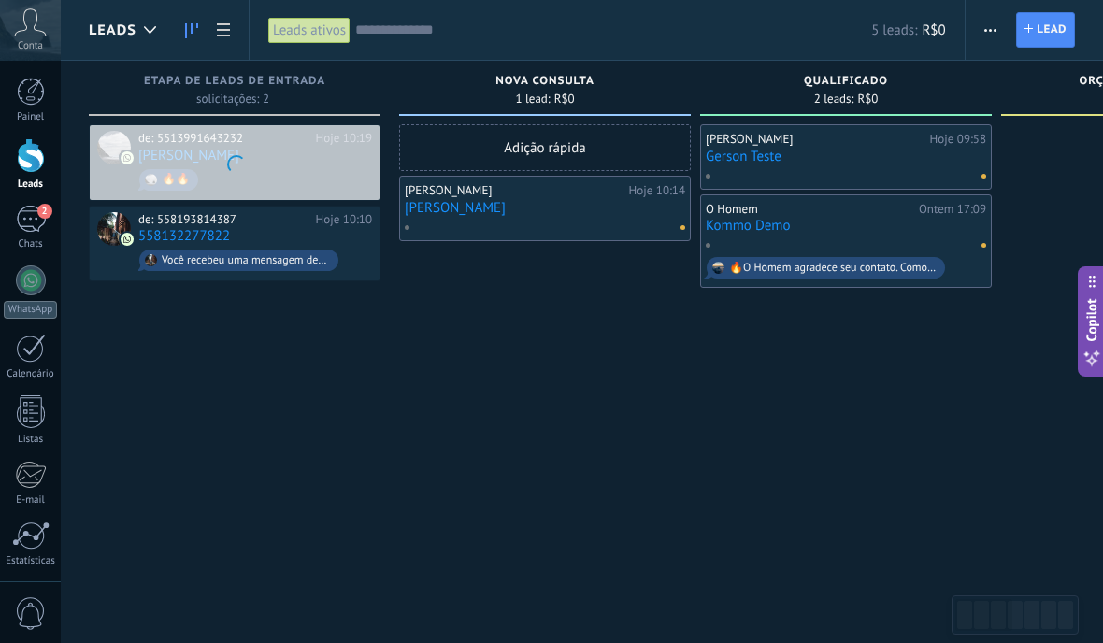
click at [197, 398] on div "de: 5513991643232 Hoje 10:19 Gerson Assis 🔥🔥 de: 558193814387 Hoje 10:10 558132…" at bounding box center [235, 323] width 292 height 399
click at [315, 360] on div "de: 5513991643232 Hoje 10:19 Gerson Assis 🔥🔥 de: 558193814387 Hoje 10:10 558132…" at bounding box center [235, 323] width 292 height 399
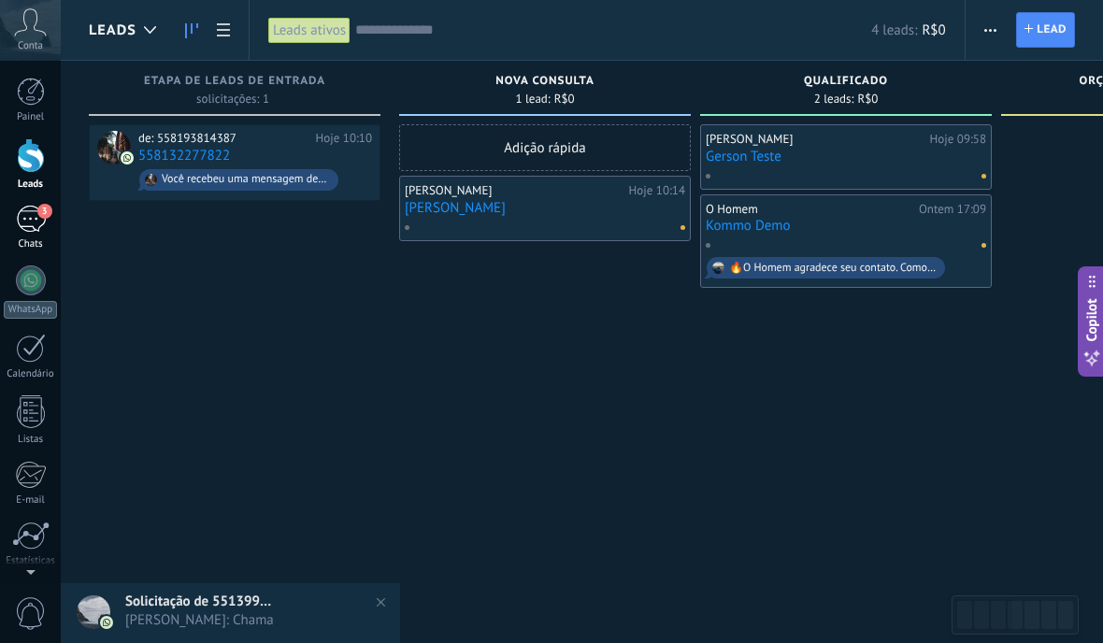
click at [28, 221] on div "3" at bounding box center [31, 219] width 30 height 27
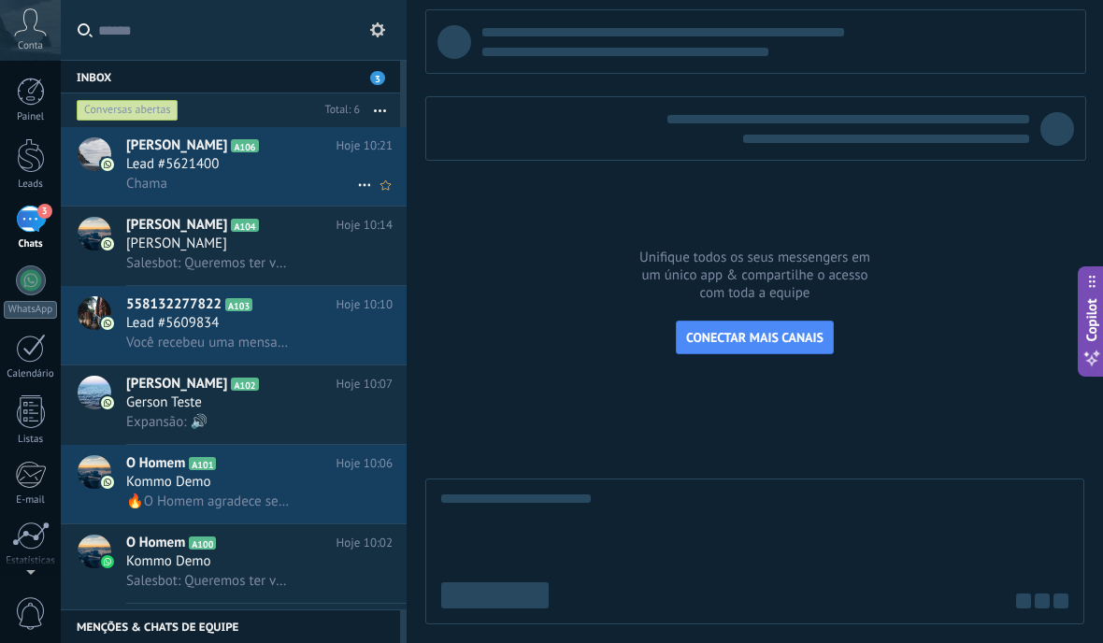
click at [186, 174] on span "Lead #5621400" at bounding box center [172, 164] width 93 height 19
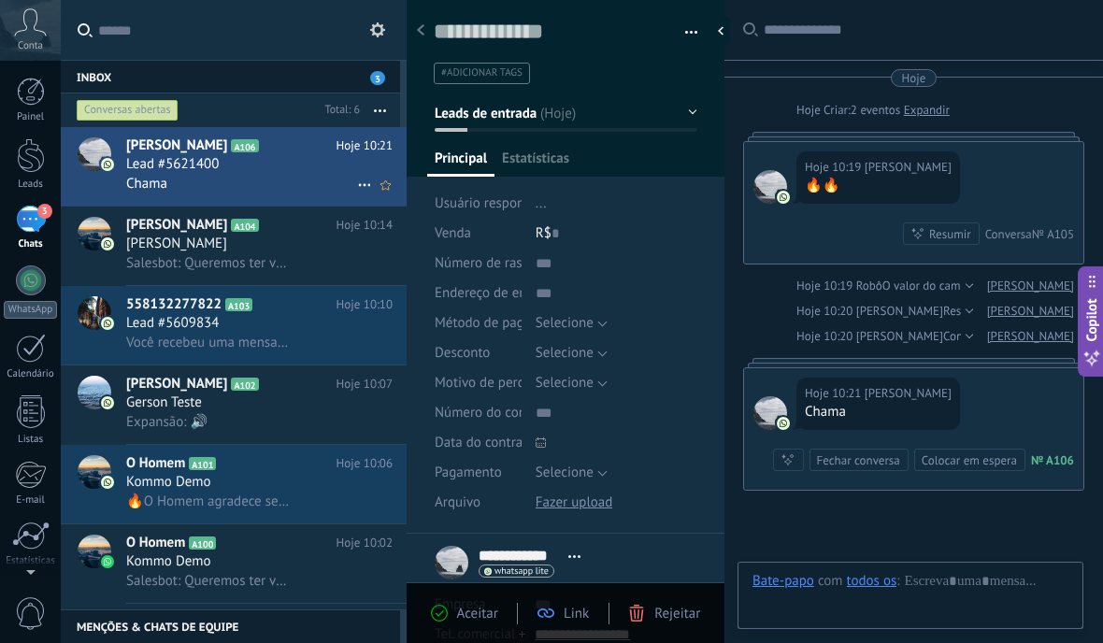
scroll to position [135, 0]
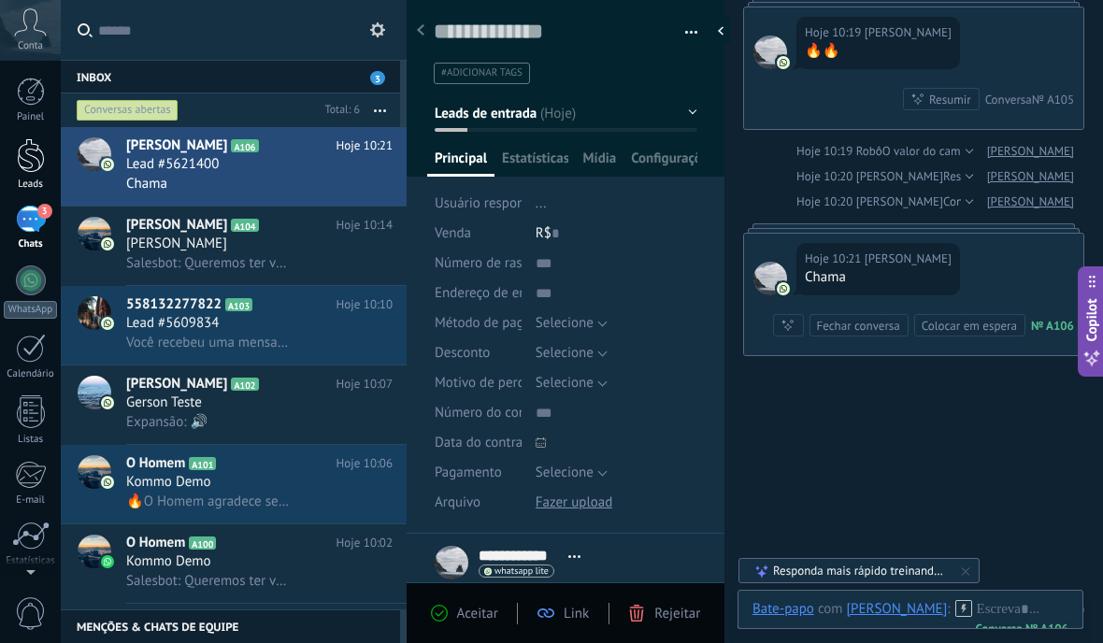
click at [29, 163] on div at bounding box center [31, 155] width 28 height 35
